Goal: Task Accomplishment & Management: Manage account settings

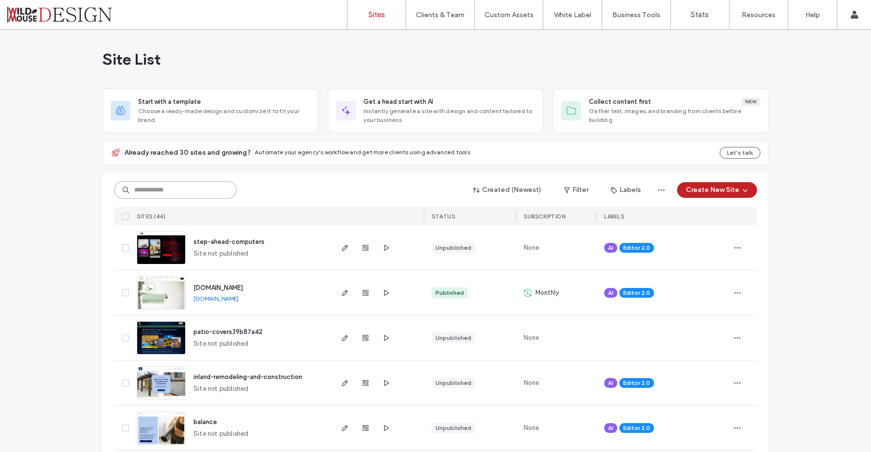
click at [203, 188] on input at bounding box center [175, 190] width 122 height 18
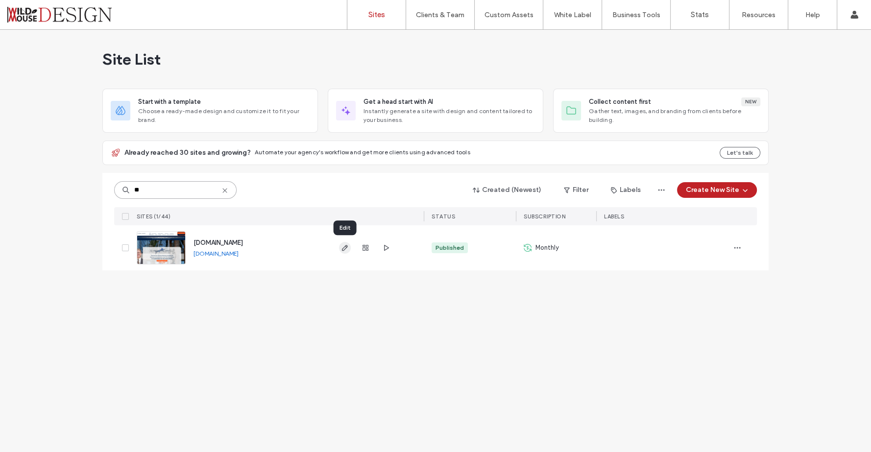
type input "**"
click at [344, 245] on icon "button" at bounding box center [345, 248] width 8 height 8
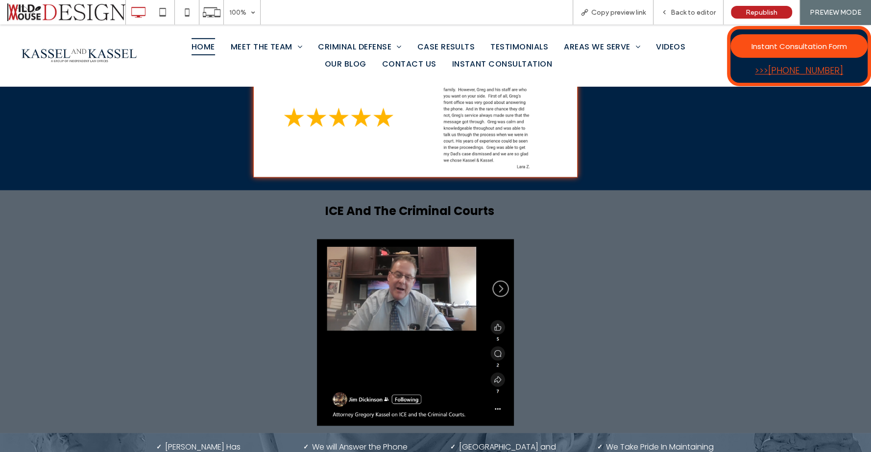
scroll to position [1526, 0]
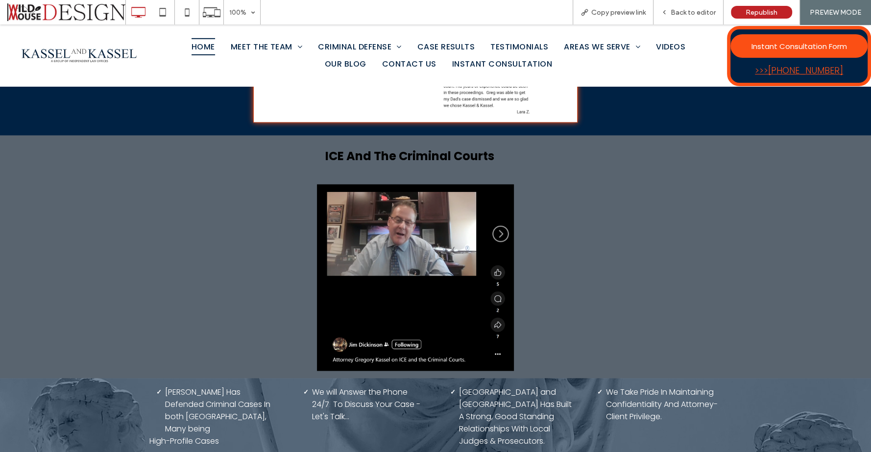
click at [381, 219] on img at bounding box center [415, 277] width 197 height 187
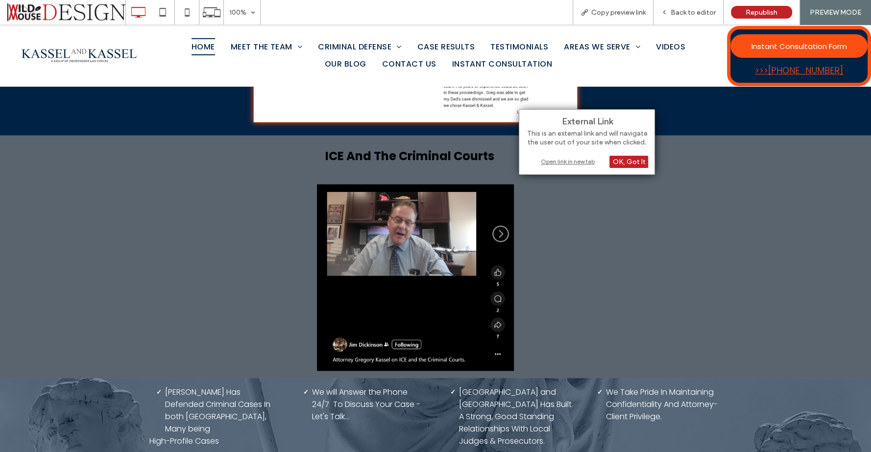
click at [574, 161] on div "Open link in new tab" at bounding box center [586, 161] width 122 height 10
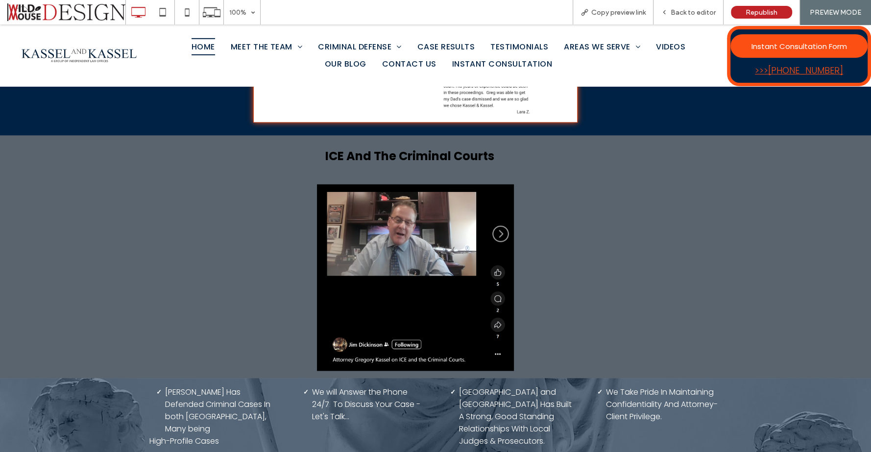
click at [402, 254] on img at bounding box center [415, 277] width 197 height 187
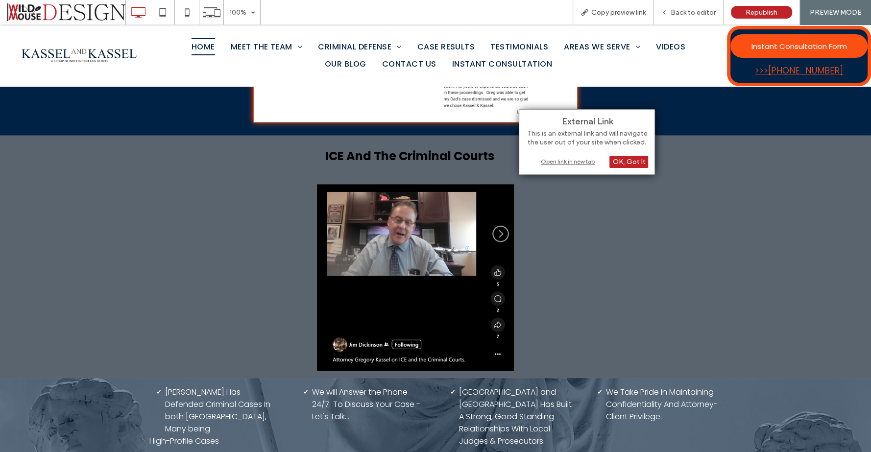
click at [557, 161] on div "Open link in new tab" at bounding box center [586, 161] width 122 height 10
